Goal: Find specific page/section: Find specific page/section

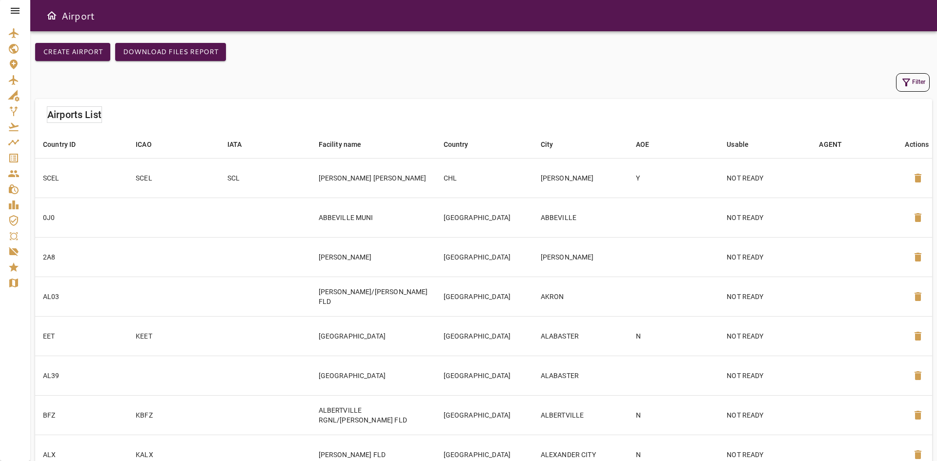
click at [12, 157] on icon "Service Orders" at bounding box center [13, 158] width 9 height 9
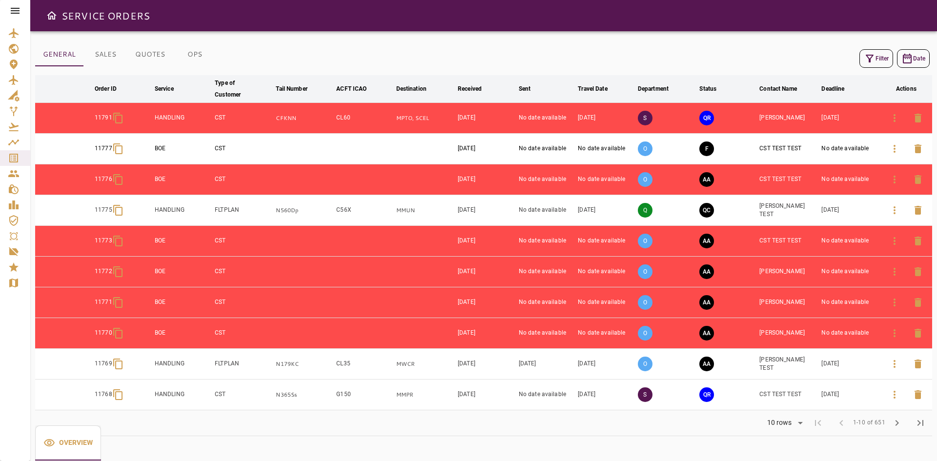
click at [894, 395] on icon "button" at bounding box center [895, 395] width 12 height 12
click at [897, 427] on span "chevron_right" at bounding box center [897, 423] width 12 height 12
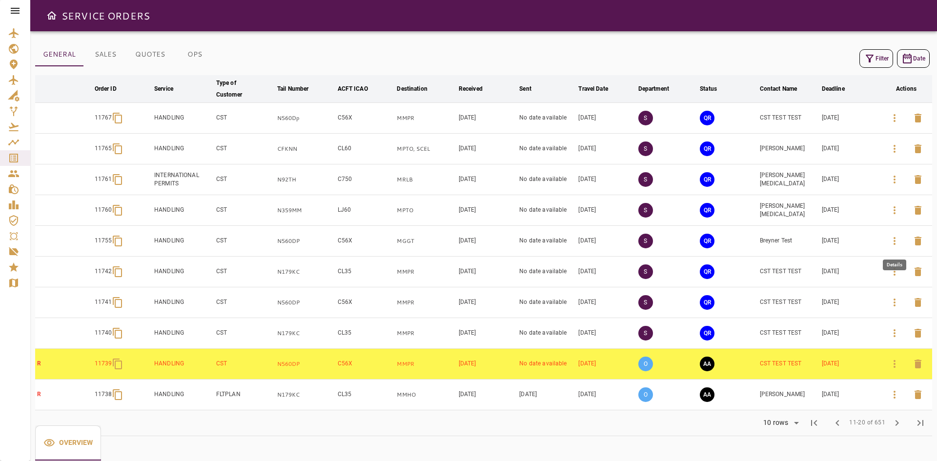
click at [889, 243] on icon "button" at bounding box center [895, 241] width 12 height 12
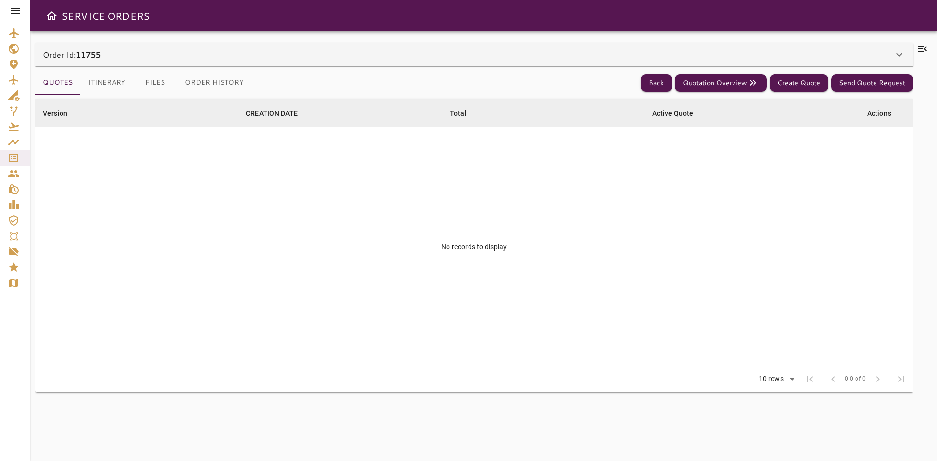
click at [114, 82] on button "Itinerary" at bounding box center [107, 82] width 53 height 23
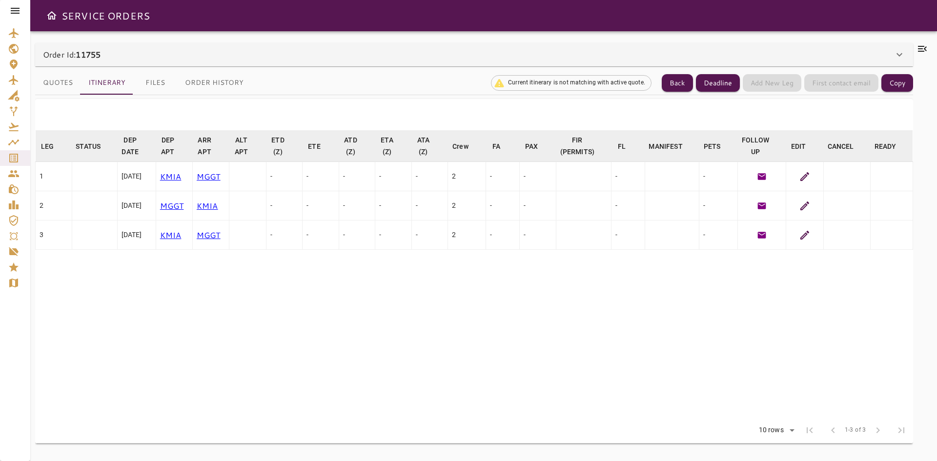
click at [803, 177] on icon at bounding box center [805, 177] width 12 height 12
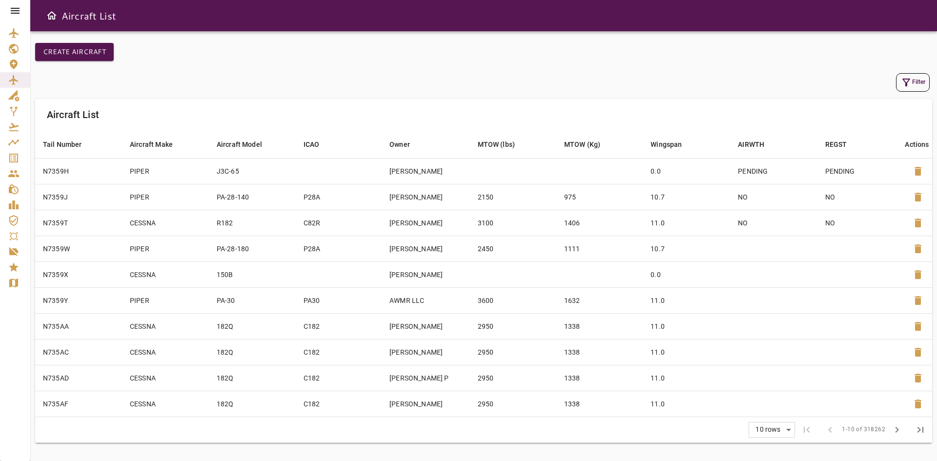
click at [907, 83] on icon "button" at bounding box center [907, 83] width 8 height 8
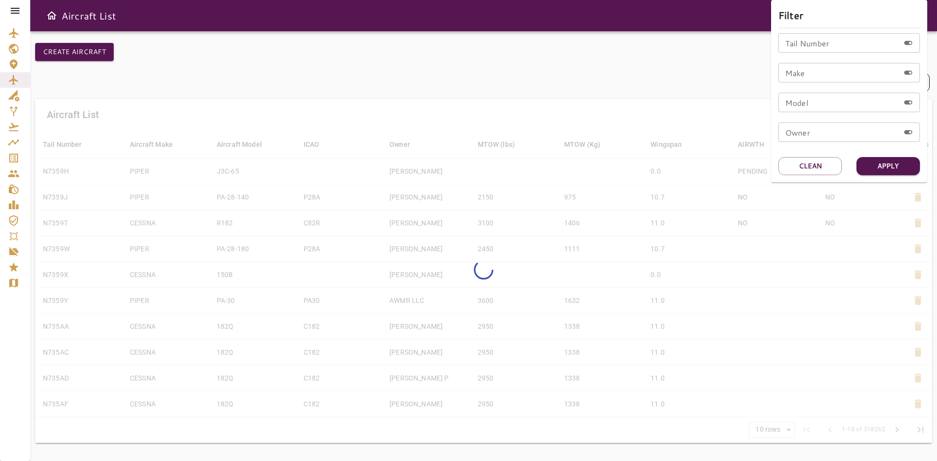
click at [819, 47] on input "Tail Number" at bounding box center [839, 43] width 121 height 20
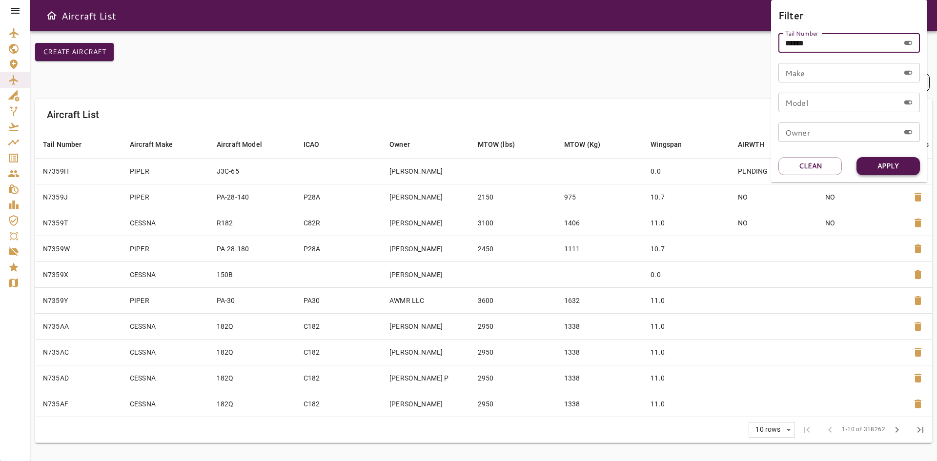
type input "******"
click at [894, 161] on button "Apply" at bounding box center [888, 166] width 63 height 18
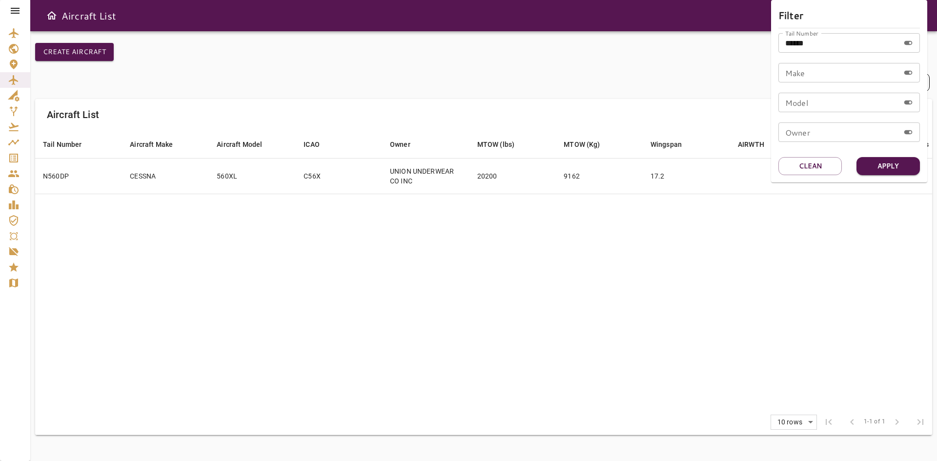
click at [297, 183] on div at bounding box center [468, 230] width 937 height 461
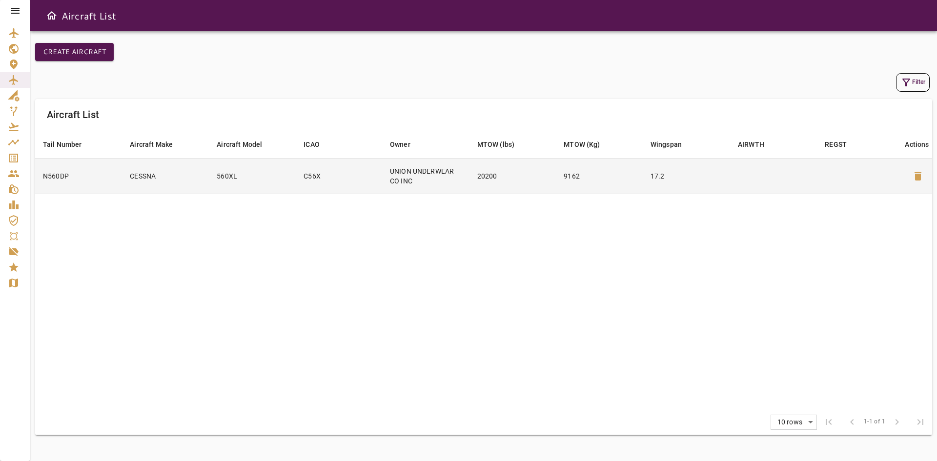
click at [289, 176] on td "560XL" at bounding box center [252, 176] width 87 height 36
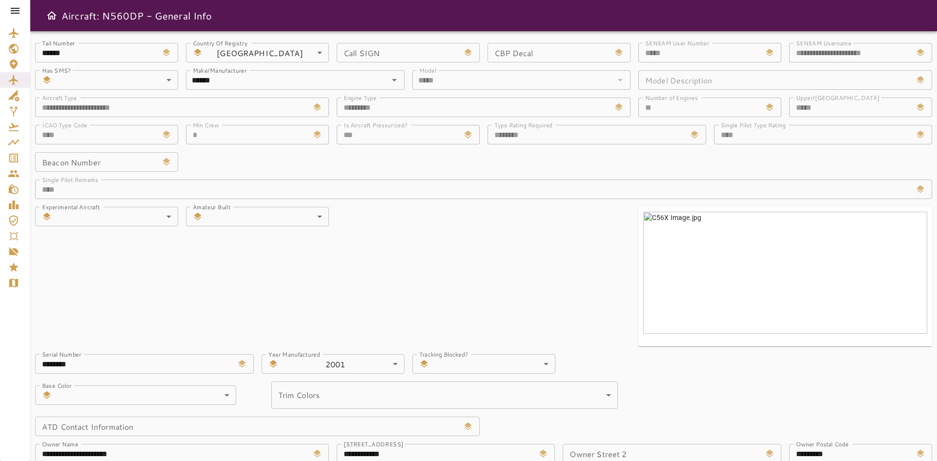
click at [16, 12] on icon at bounding box center [15, 11] width 12 height 12
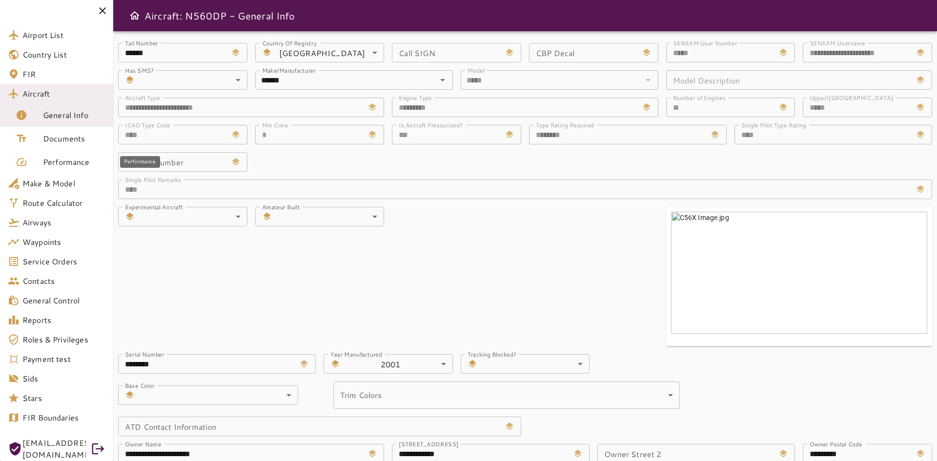
click at [60, 158] on span "Performance" at bounding box center [74, 162] width 62 height 12
